Goal: Find specific page/section: Find specific page/section

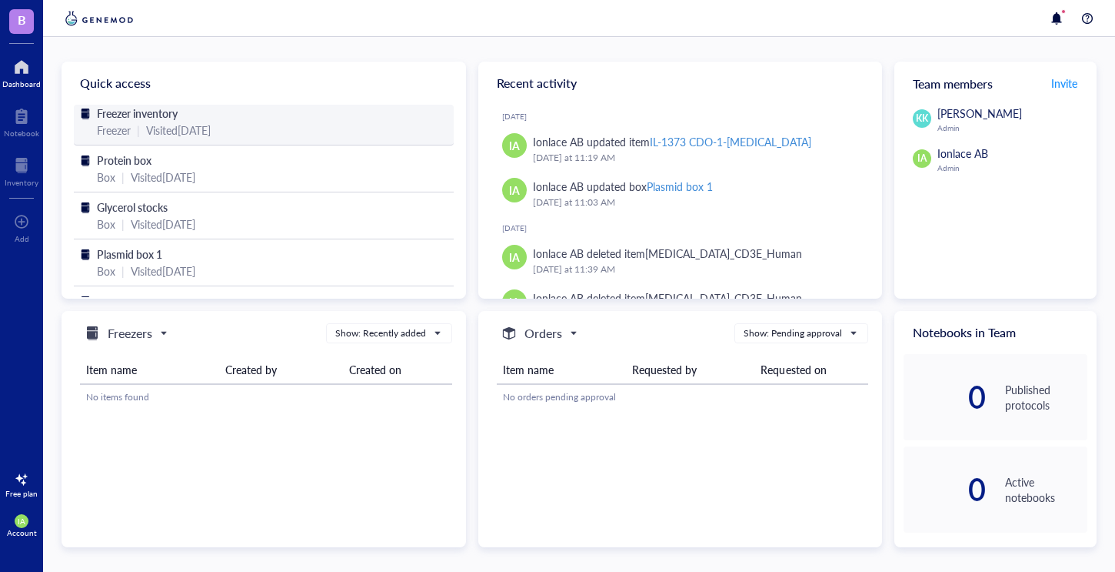
click at [268, 126] on div "Freezer | Visited [DATE]" at bounding box center [264, 130] width 334 height 17
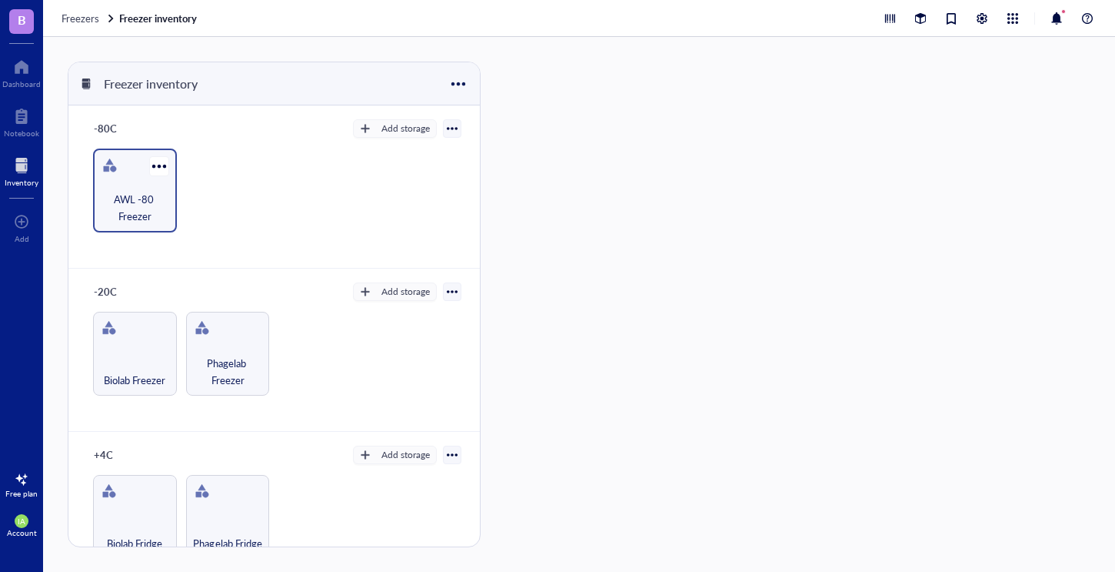
click at [142, 202] on span "AWL -80 Freezer" at bounding box center [135, 208] width 68 height 34
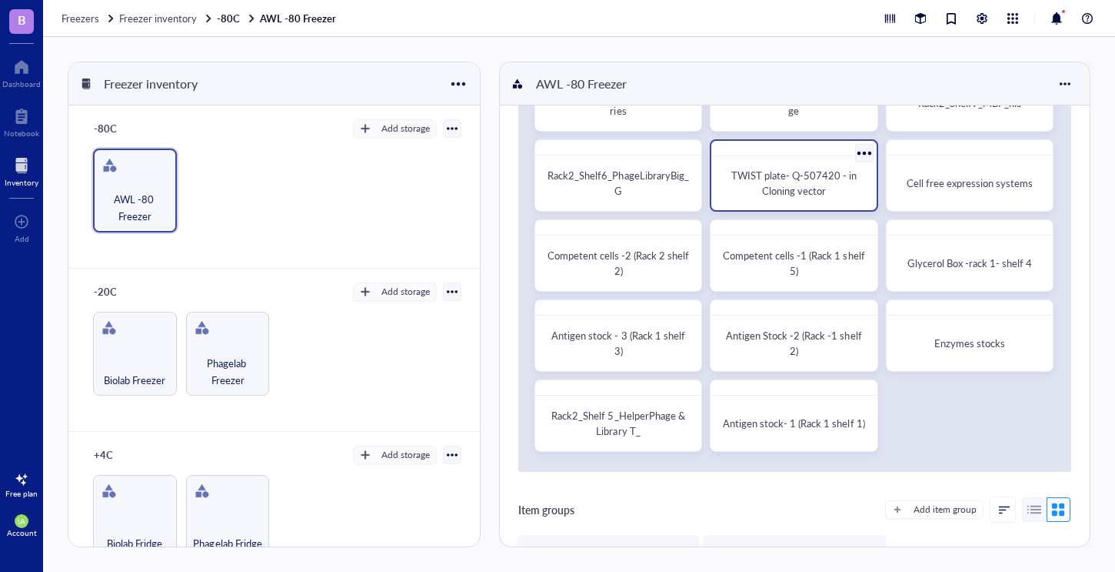
scroll to position [120, 0]
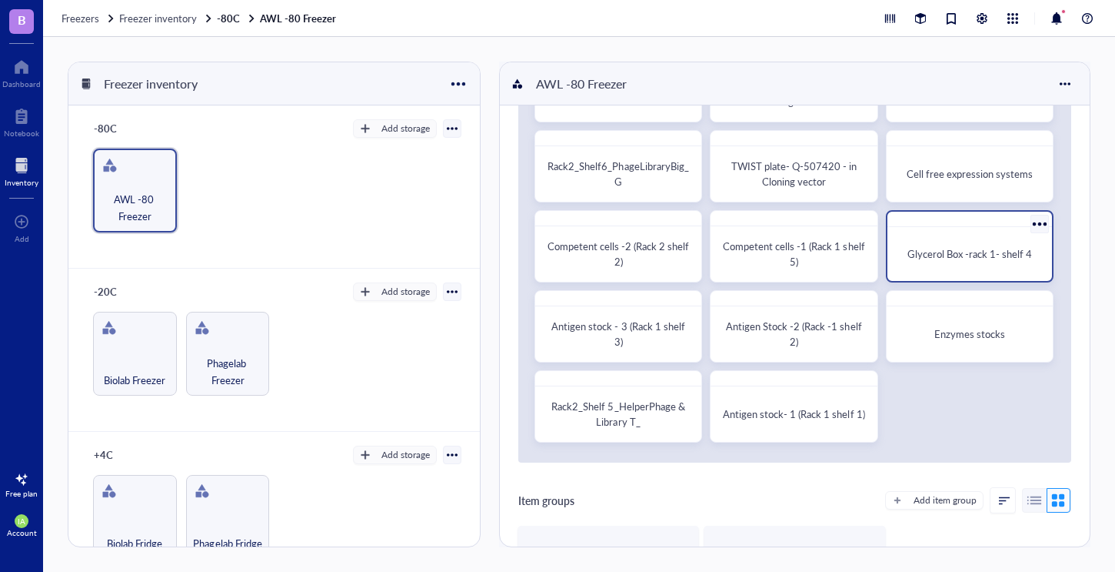
click at [952, 248] on span "Glycerol Box -rack 1- shelf 4" at bounding box center [970, 253] width 125 height 15
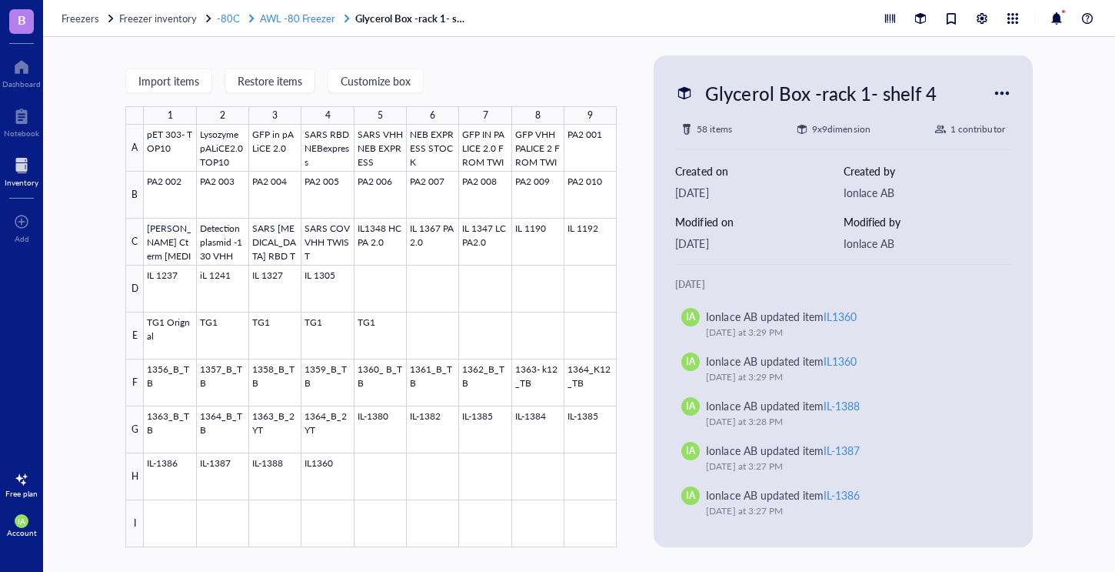
click at [294, 11] on span "AWL -80 Freezer" at bounding box center [297, 18] width 75 height 15
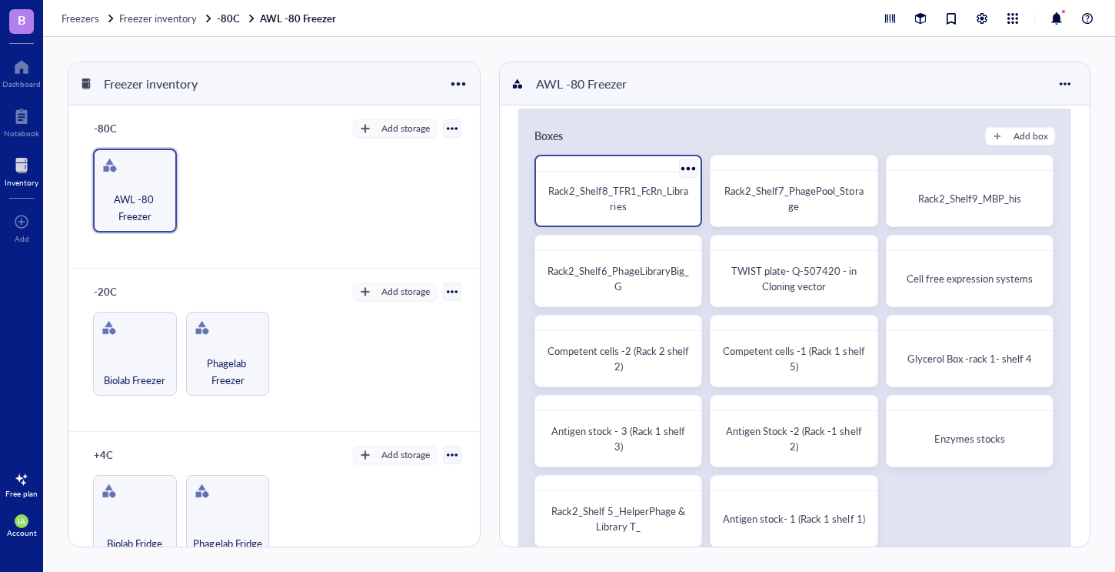
scroll to position [29, 0]
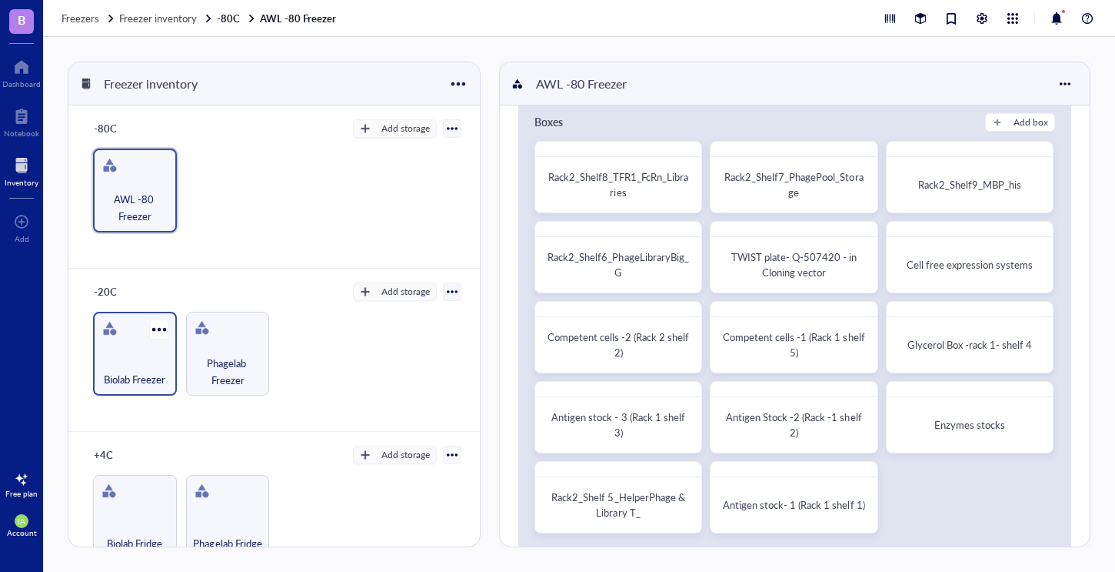
click at [139, 344] on div "Biolab Freezer" at bounding box center [135, 354] width 84 height 84
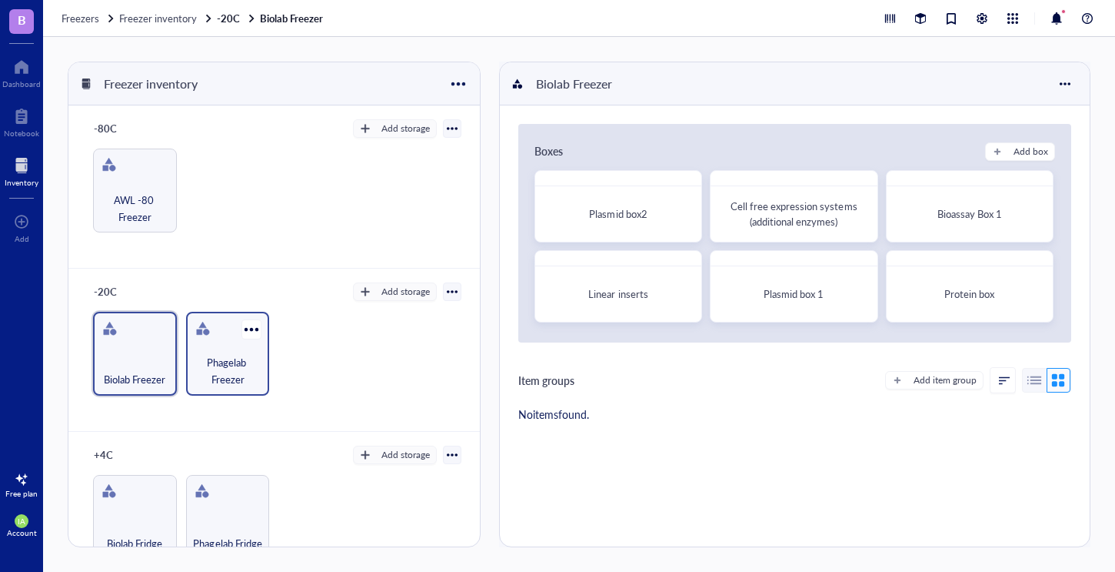
click at [218, 362] on span "Phagelab Freezer" at bounding box center [228, 371] width 68 height 34
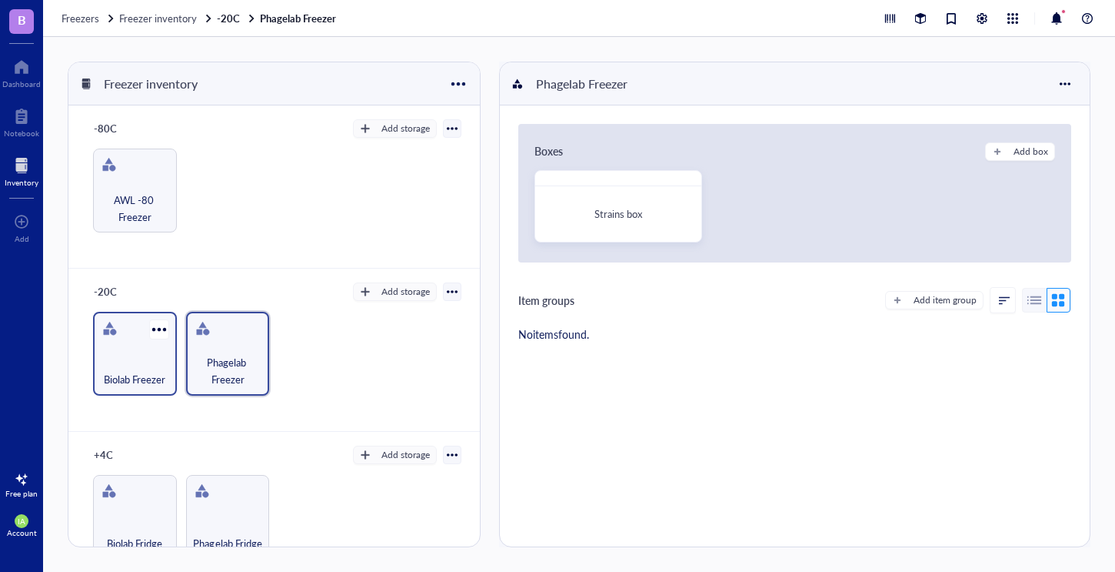
click at [135, 366] on div "Biolab Freezer" at bounding box center [135, 371] width 68 height 34
